Goal: Task Accomplishment & Management: Manage account settings

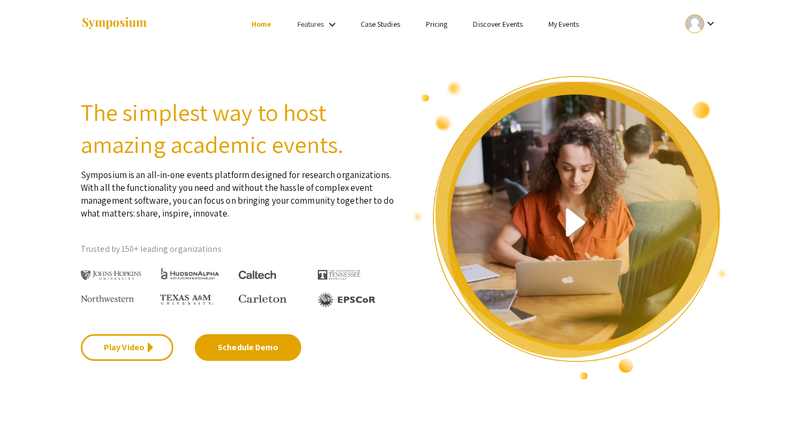
click at [569, 22] on link "My Events" at bounding box center [563, 24] width 31 height 10
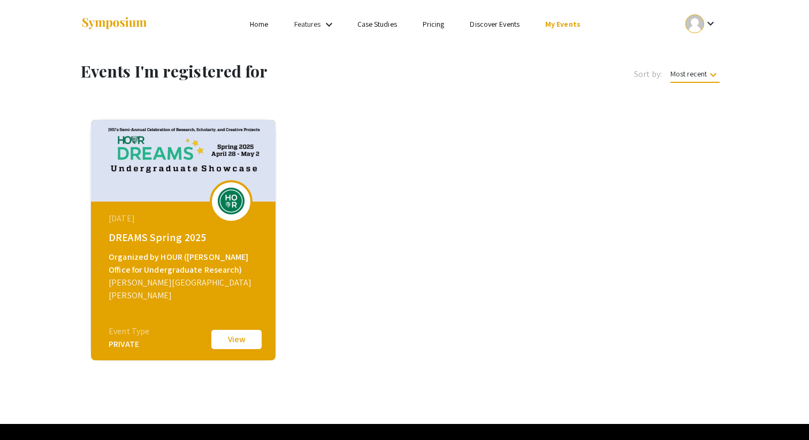
click at [231, 341] on button "View" at bounding box center [237, 340] width 54 height 22
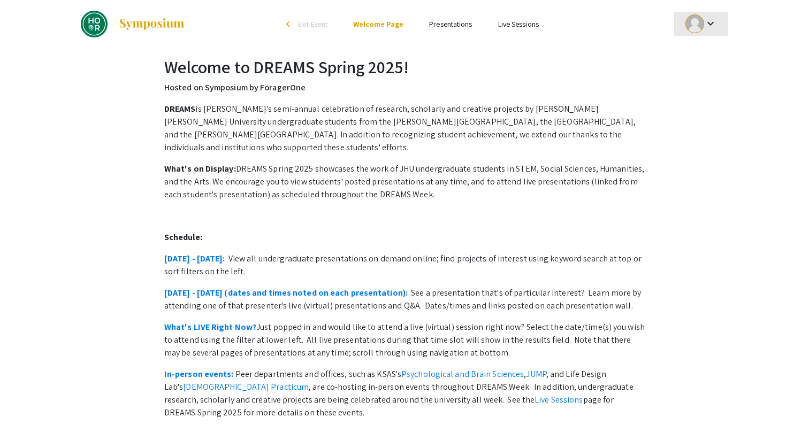
click at [706, 22] on mat-icon "keyboard_arrow_down" at bounding box center [710, 23] width 13 height 13
click at [708, 74] on button "My Submissions" at bounding box center [707, 79] width 66 height 26
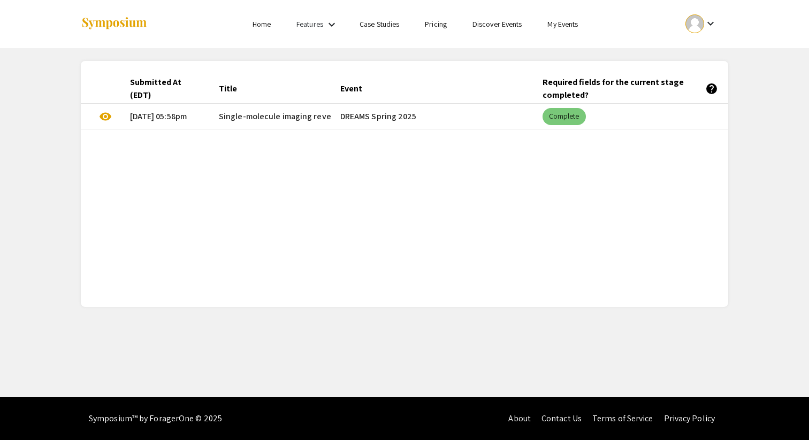
click at [566, 117] on mat-chip "Complete" at bounding box center [564, 116] width 43 height 17
click at [273, 116] on span "Single-molecule imaging reveals molecular basis for the processivity of transcr…" at bounding box center [420, 116] width 403 height 13
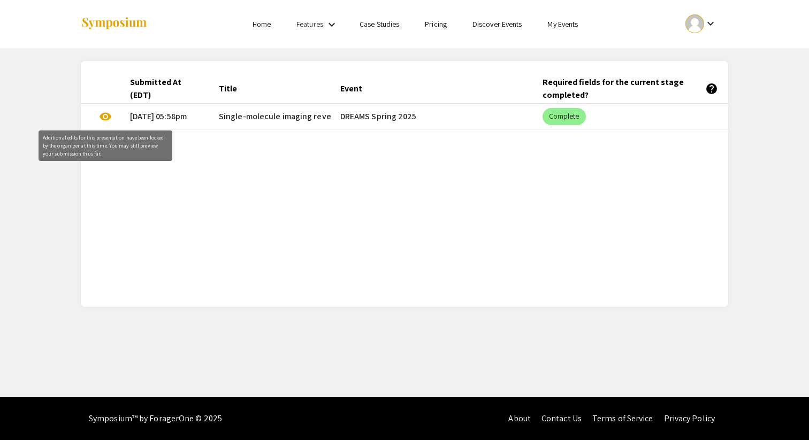
click at [108, 115] on span "visibility" at bounding box center [105, 116] width 13 height 13
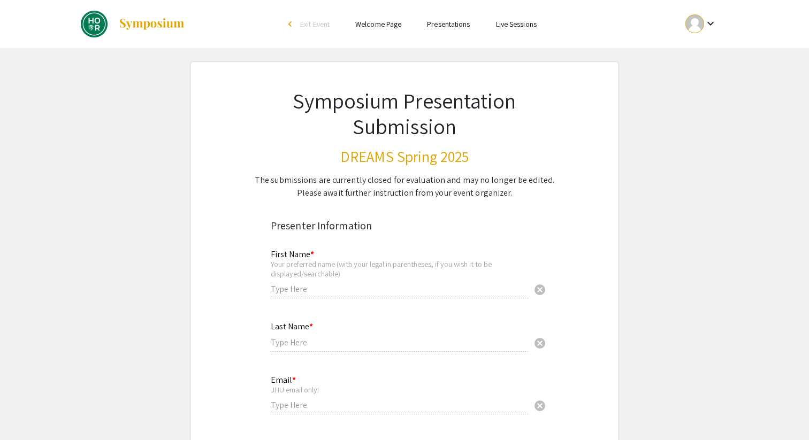
type input "[PERSON_NAME]"
type input "[EMAIL_ADDRESS][DOMAIN_NAME]"
radio input "true"
type input "dliu85"
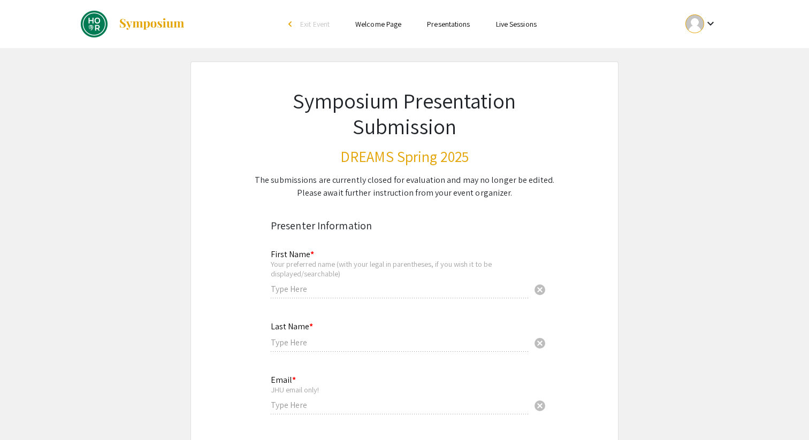
type input "[PERSON_NAME], Ph.D.; Dr. [PERSON_NAME], Ph.D."
radio input "true"
select select "custom"
type input "0"
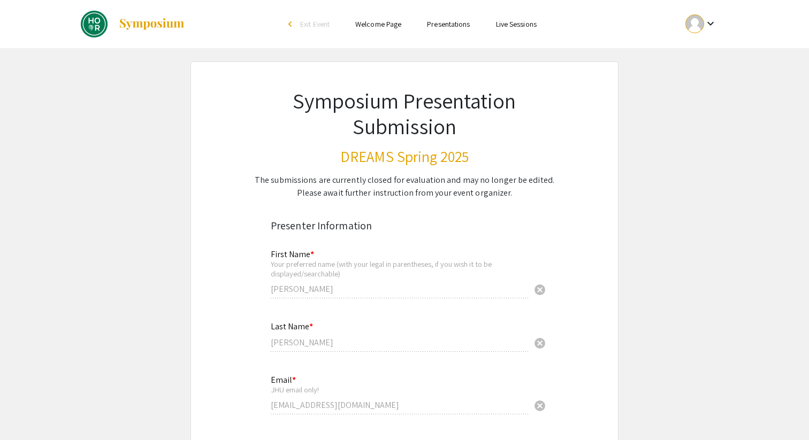
select select "custom"
type input "1"
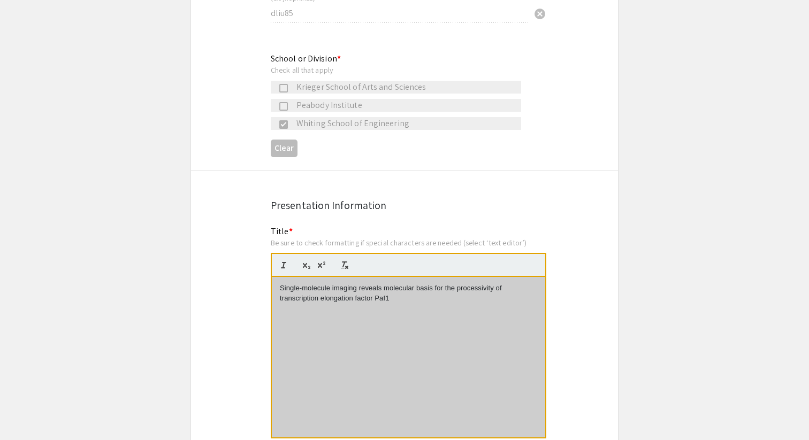
scroll to position [584, 0]
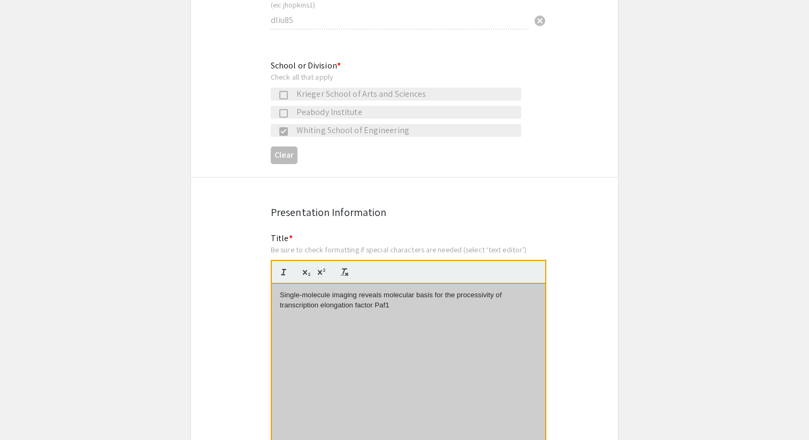
drag, startPoint x: 398, startPoint y: 310, endPoint x: 260, endPoint y: 299, distance: 139.1
copy p "Single-molecule imaging reveals molecular basis for the processivity of transcr…"
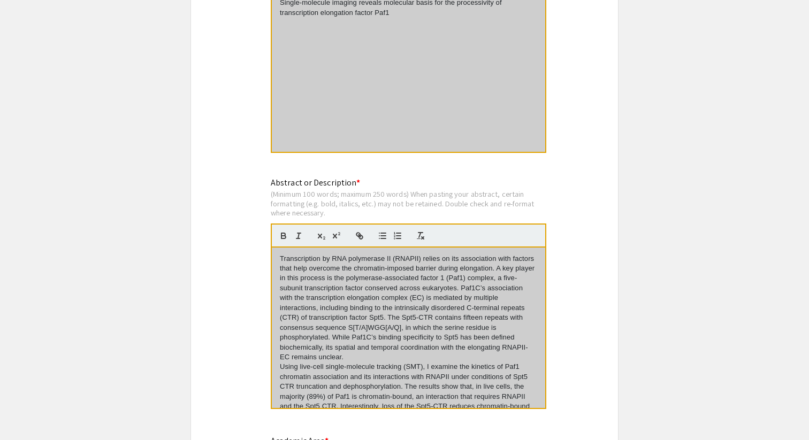
scroll to position [923, 0]
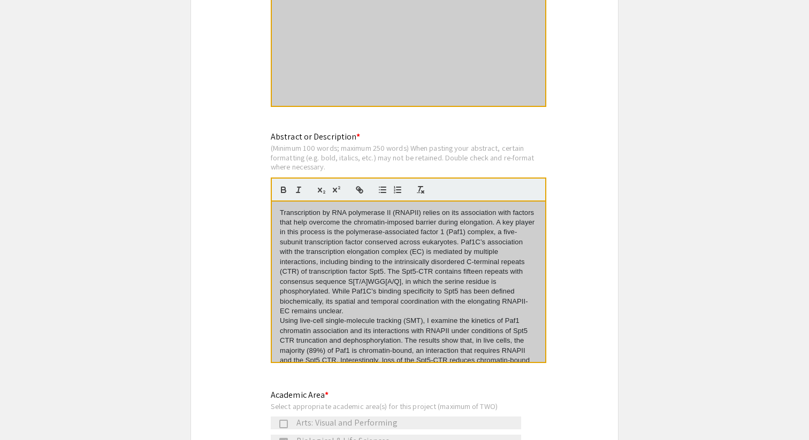
click at [306, 237] on p "Transcription by RNA polymerase II (RNAPII) relies on its association with fact…" at bounding box center [408, 262] width 257 height 109
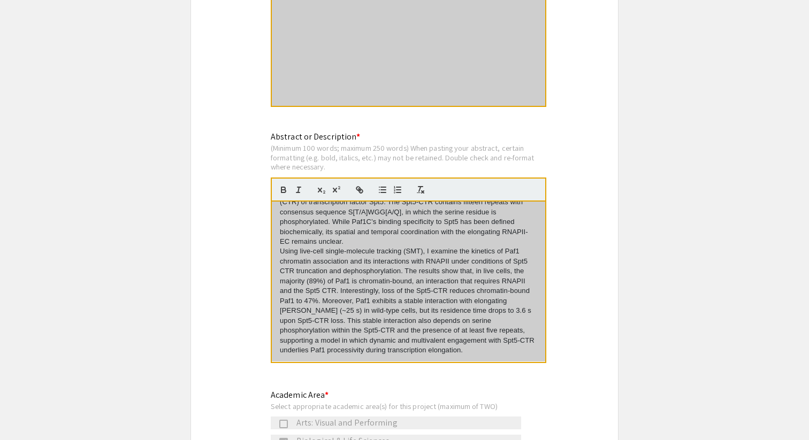
drag, startPoint x: 280, startPoint y: 215, endPoint x: 387, endPoint y: 354, distance: 175.5
click at [387, 354] on div "Transcription by RNA polymerase II (RNAPII) relies on its association with fact…" at bounding box center [408, 282] width 273 height 161
copy div "Loremipsumdol si AME consectetu AD (ELITSE) doeius te inc utlaboreetd magn aliq…"
select select "0.5"
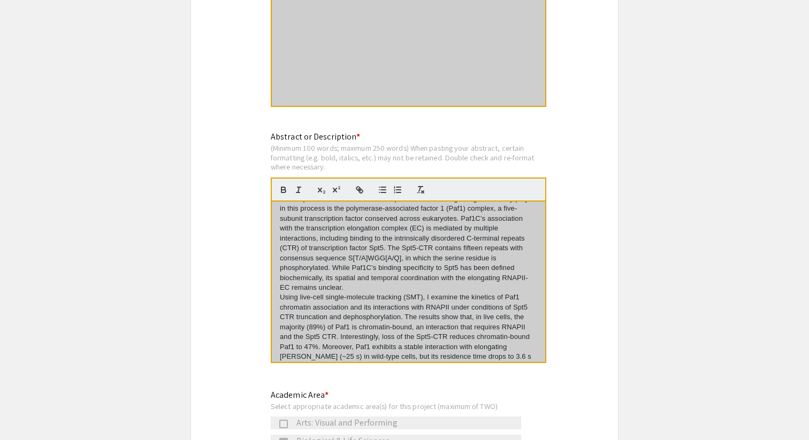
scroll to position [0, 0]
